Goal: Find specific page/section

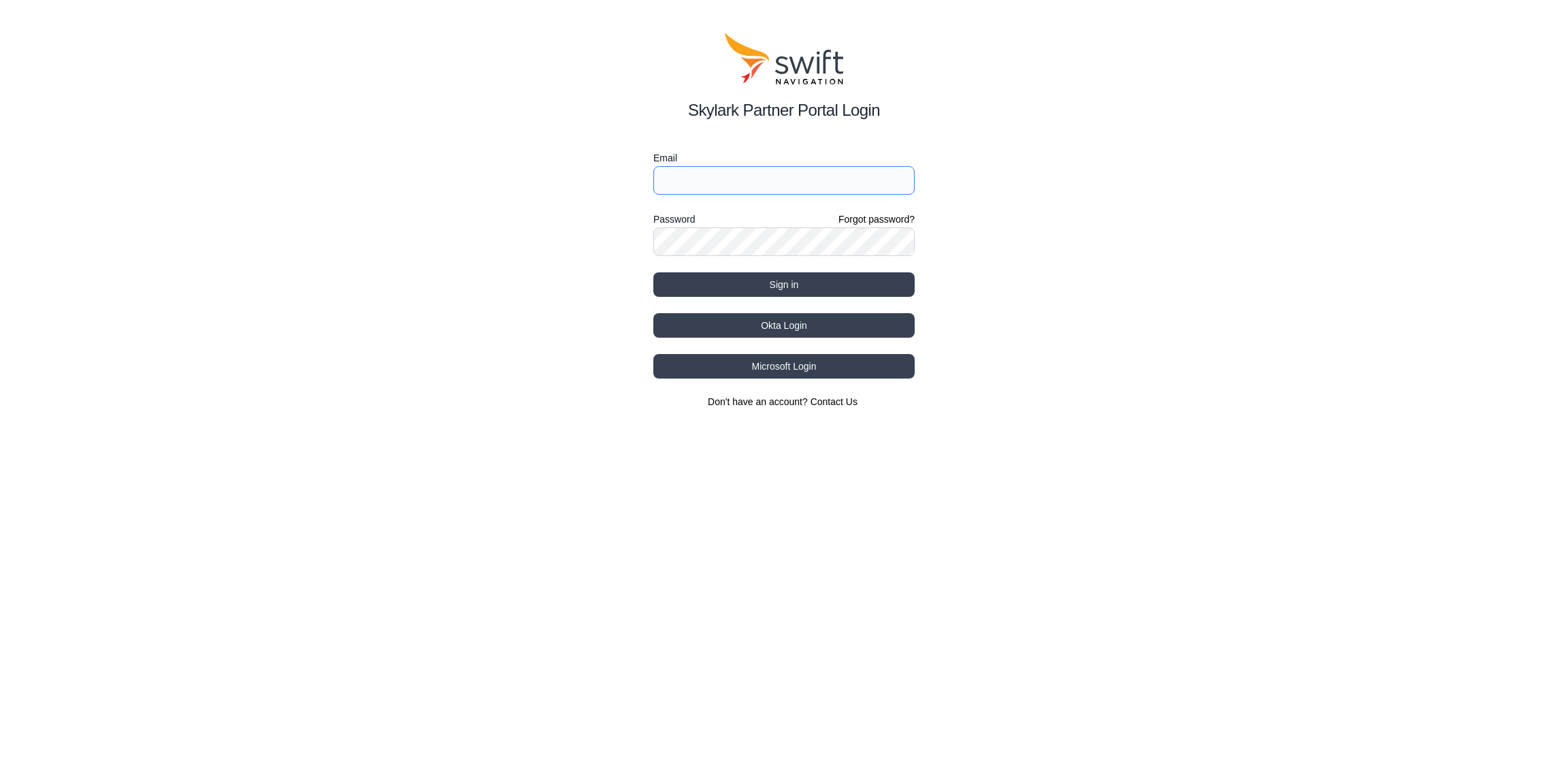
type input "[EMAIL_ADDRESS][DOMAIN_NAME]"
click at [751, 275] on button "Sign in" at bounding box center [784, 285] width 261 height 25
select select
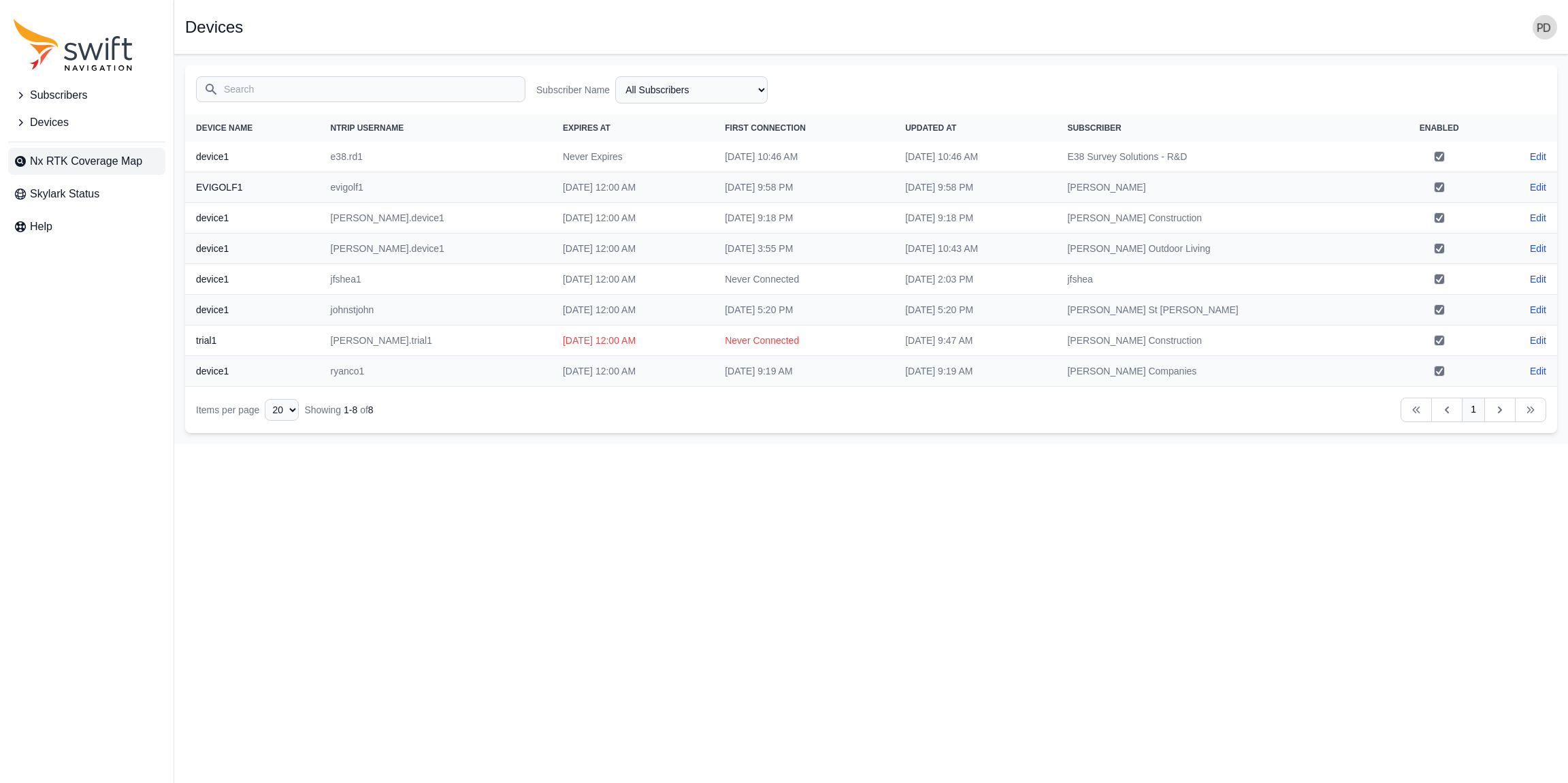
click at [107, 164] on span "Nx RTK Coverage Map" at bounding box center [86, 161] width 112 height 16
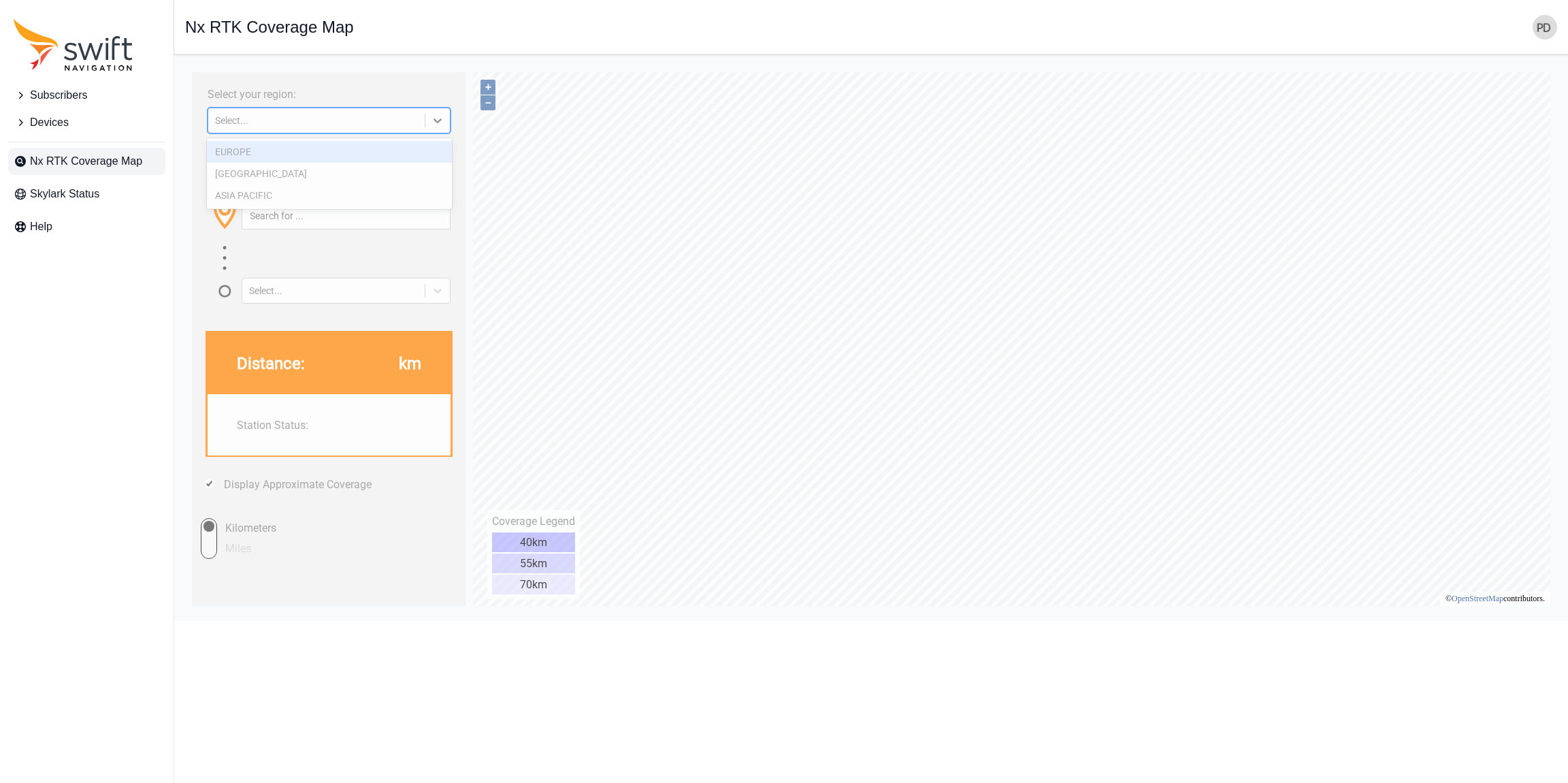
click at [341, 117] on div "Select..." at bounding box center [316, 121] width 203 height 11
click at [323, 170] on div "[GEOGRAPHIC_DATA]" at bounding box center [329, 173] width 245 height 22
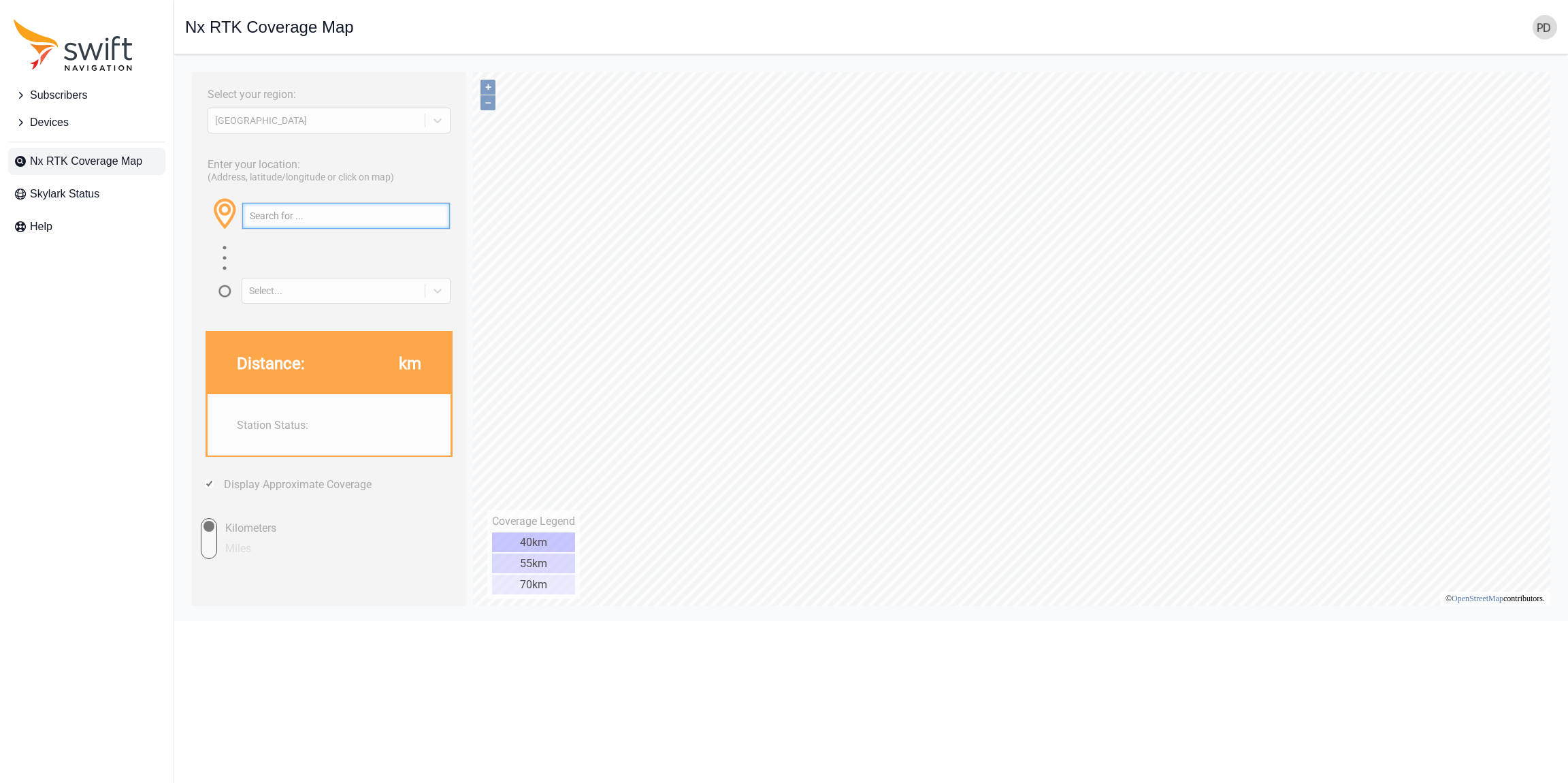
click at [369, 208] on input "text" at bounding box center [346, 215] width 208 height 26
